Goal: Information Seeking & Learning: Learn about a topic

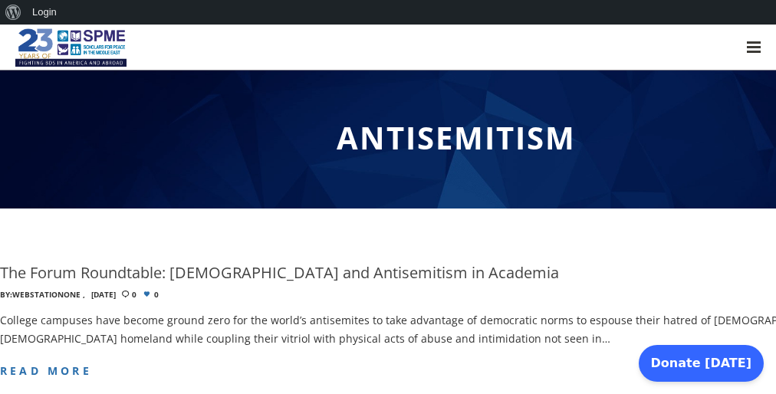
click at [388, 209] on div "Antisemitism" at bounding box center [456, 140] width 913 height 138
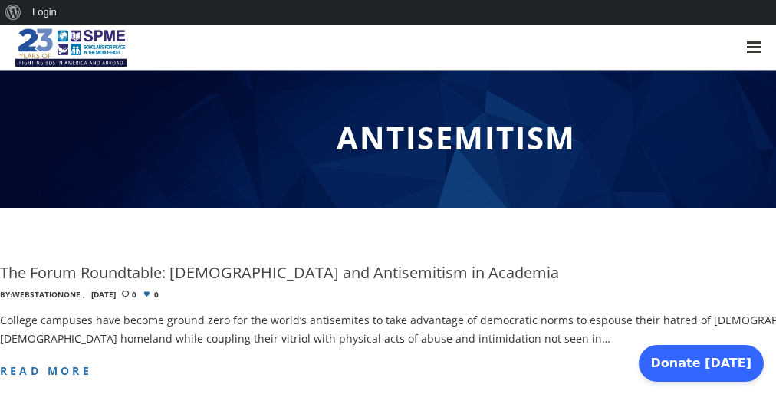
click at [388, 209] on div "Antisemitism" at bounding box center [456, 140] width 913 height 138
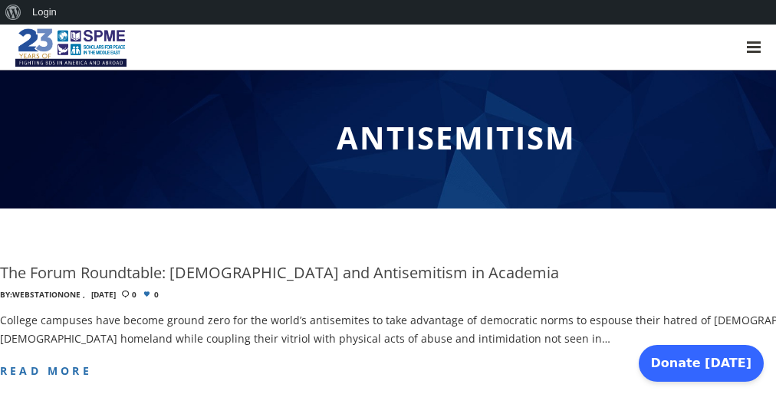
click at [388, 209] on div "Antisemitism" at bounding box center [456, 140] width 913 height 138
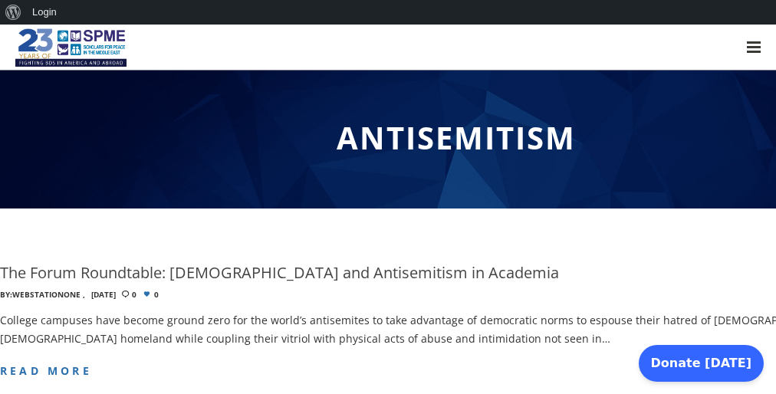
click at [388, 209] on div "Antisemitism" at bounding box center [456, 140] width 913 height 138
